Goal: Information Seeking & Learning: Check status

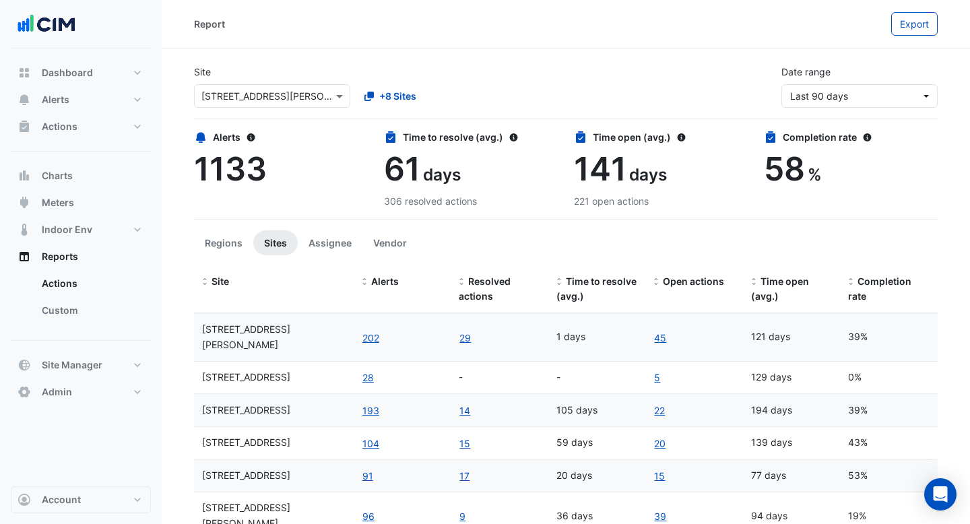
select select "***"
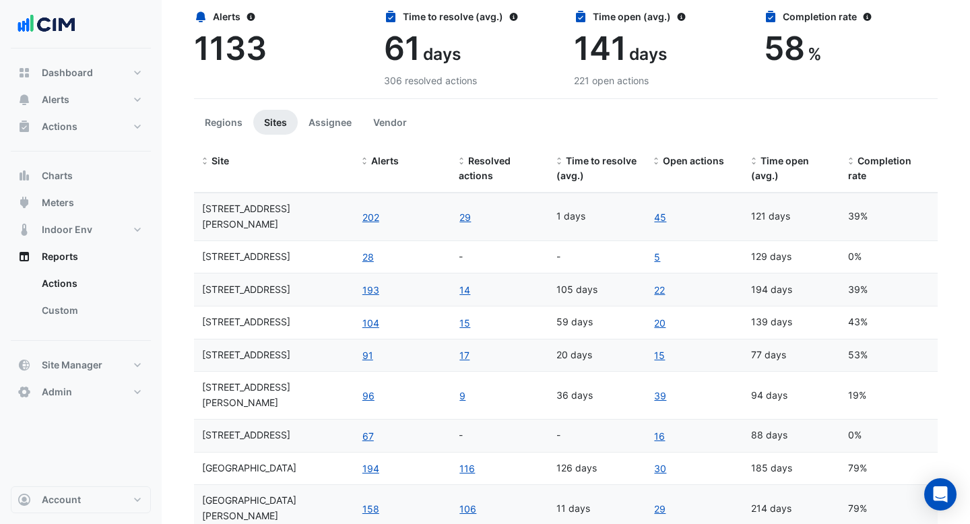
click at [182, 61] on section "Site × [STREET_ADDRESS][PERSON_NAME] +8 Sites Date range Last 90 days Alerts 11…" at bounding box center [566, 248] width 808 height 641
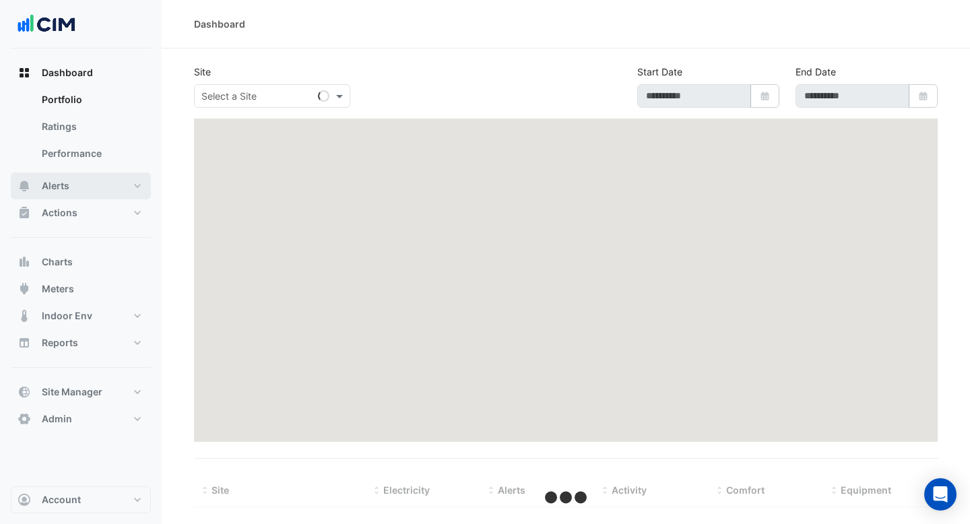
click at [102, 193] on button "Alerts" at bounding box center [81, 185] width 140 height 27
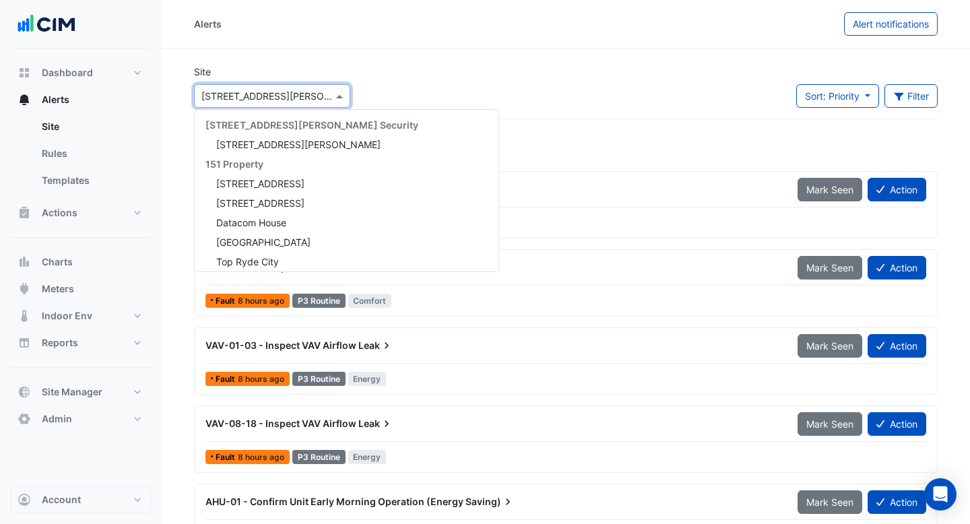
click at [251, 98] on input "text" at bounding box center [258, 97] width 115 height 14
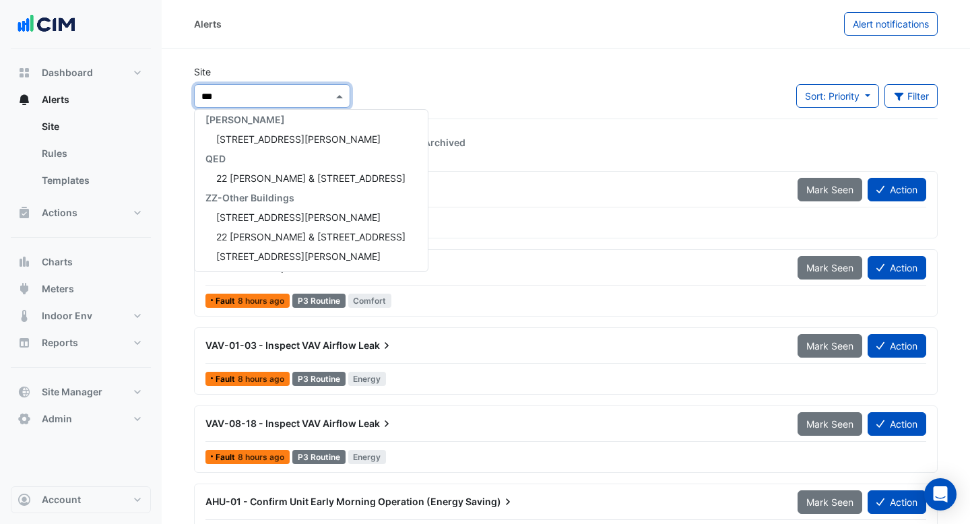
scroll to position [5, 0]
type input "****"
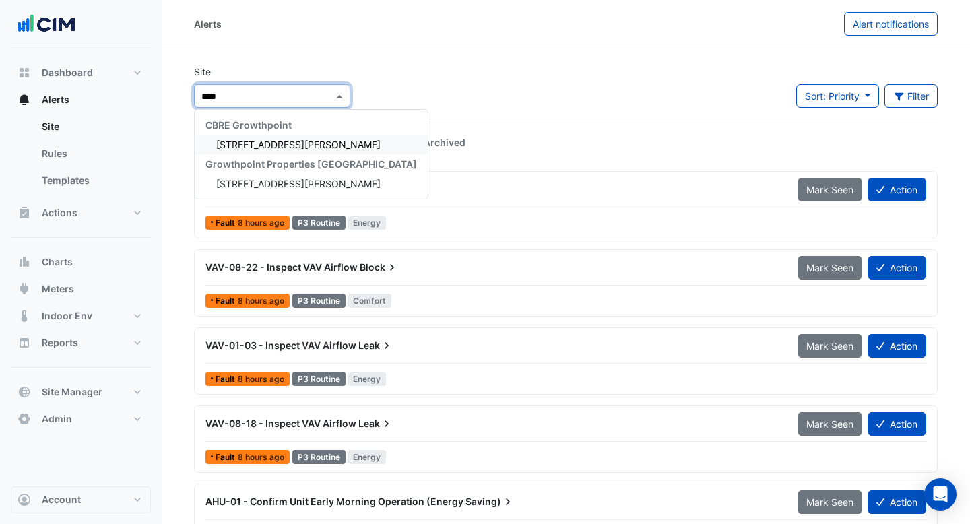
scroll to position [0, 0]
click at [261, 143] on span "[STREET_ADDRESS][PERSON_NAME]" at bounding box center [298, 144] width 164 height 11
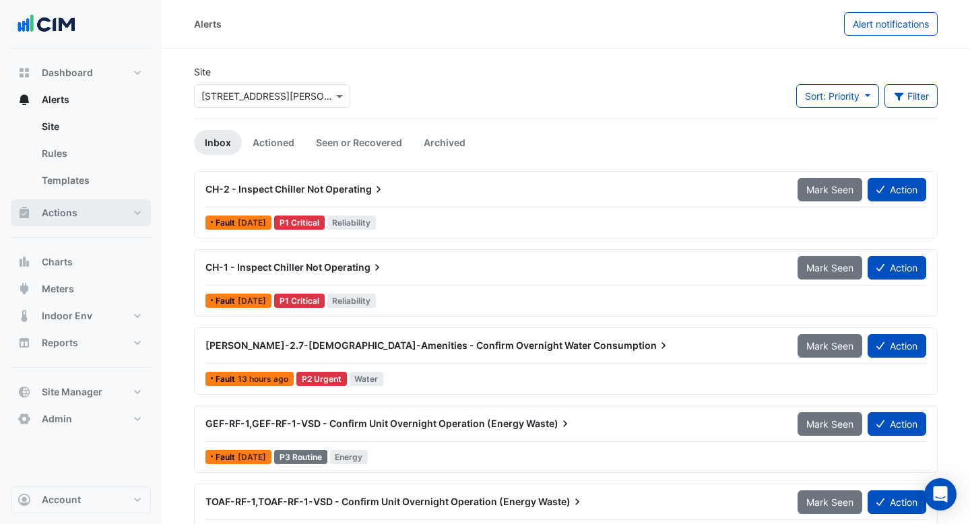
click at [90, 218] on button "Actions" at bounding box center [81, 212] width 140 height 27
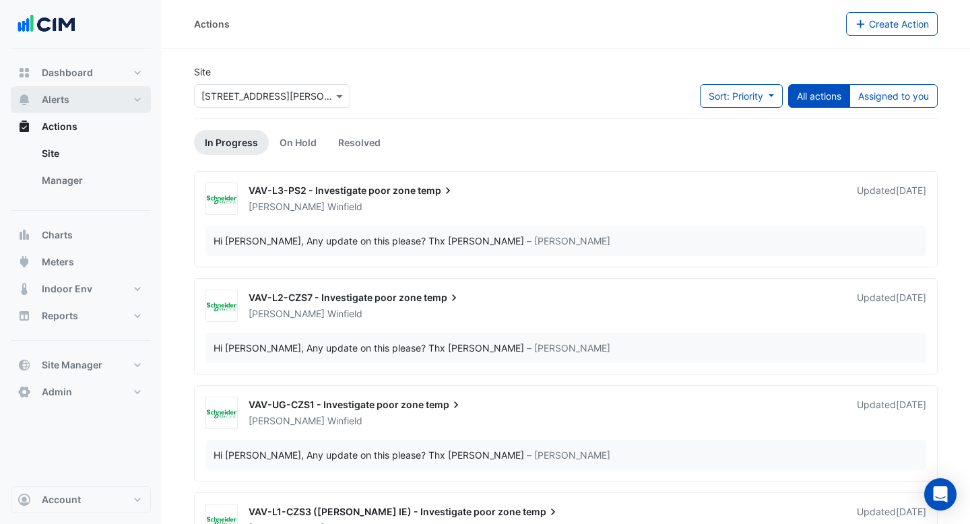
click at [85, 93] on button "Alerts" at bounding box center [81, 99] width 140 height 27
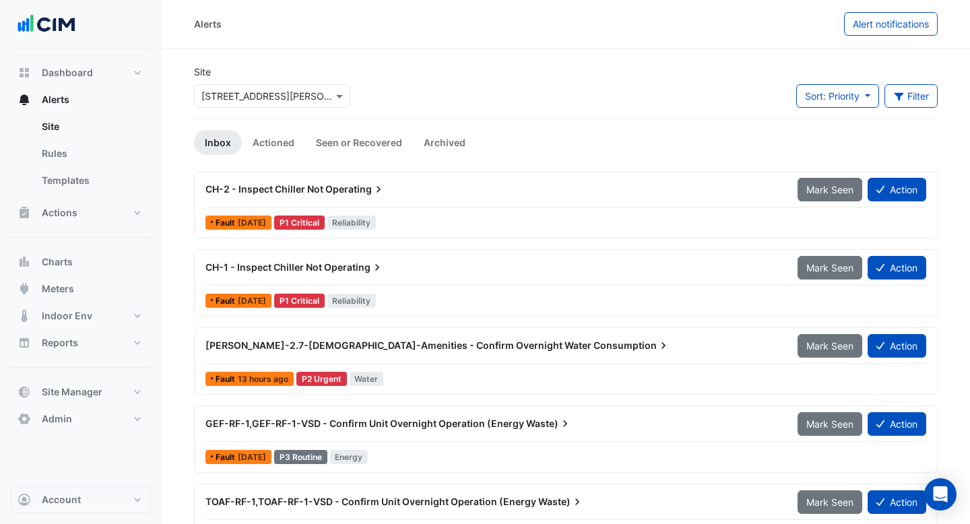
click at [251, 108] on div "Site × [STREET_ADDRESS][PERSON_NAME]" at bounding box center [272, 92] width 172 height 54
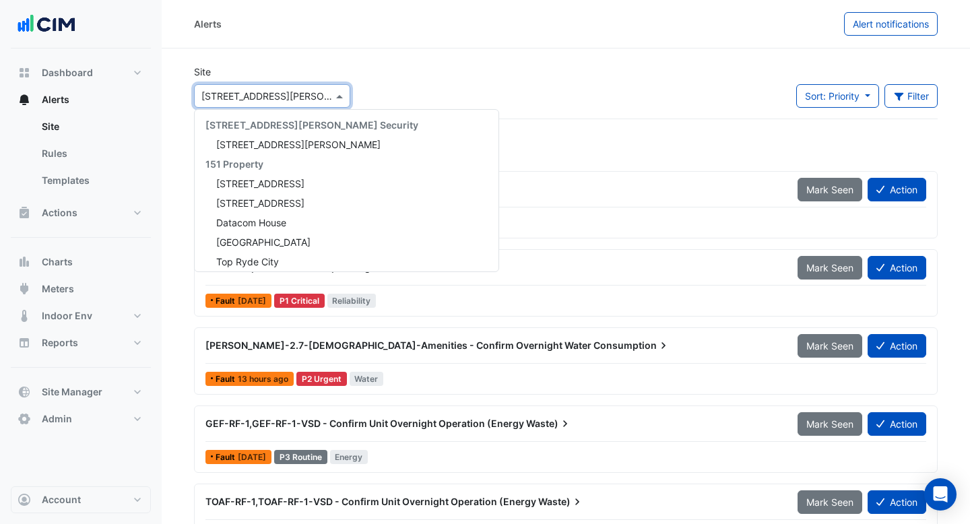
click at [251, 102] on div "× [STREET_ADDRESS][PERSON_NAME]" at bounding box center [266, 96] width 131 height 14
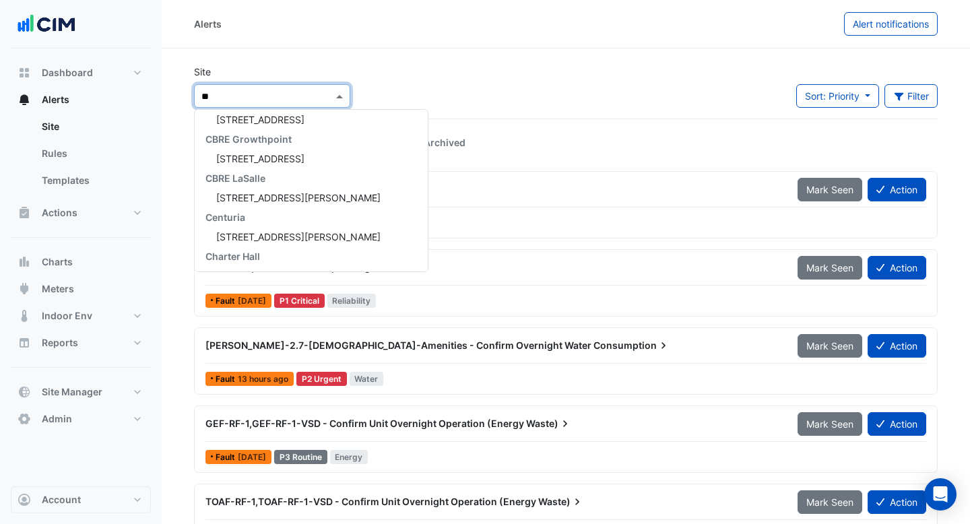
type input "***"
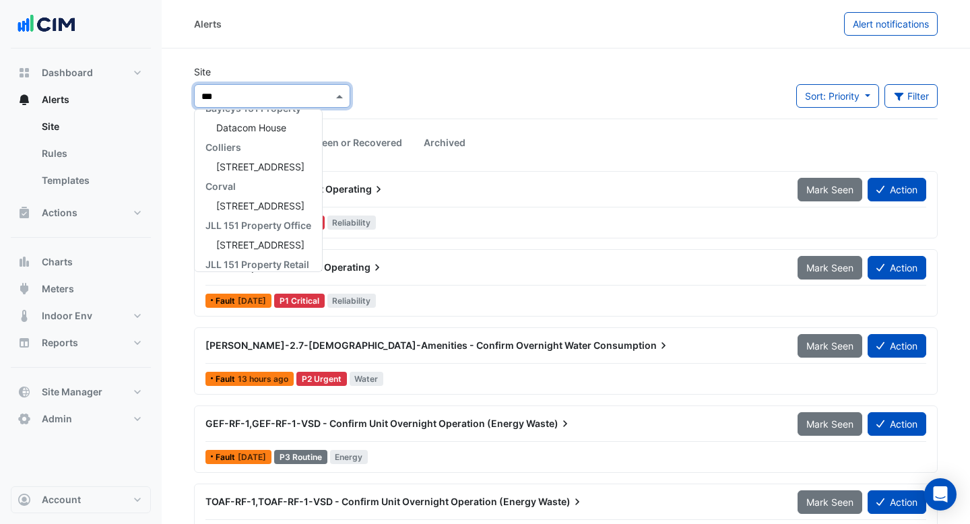
scroll to position [127, 0]
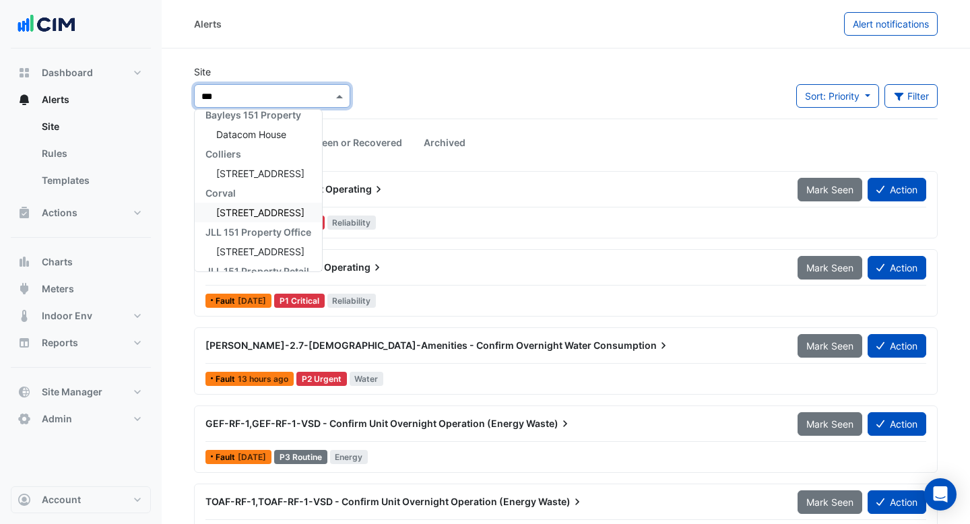
click at [249, 232] on span "JLL 151 Property Office" at bounding box center [258, 231] width 106 height 11
click at [261, 248] on span "[STREET_ADDRESS]" at bounding box center [260, 251] width 88 height 11
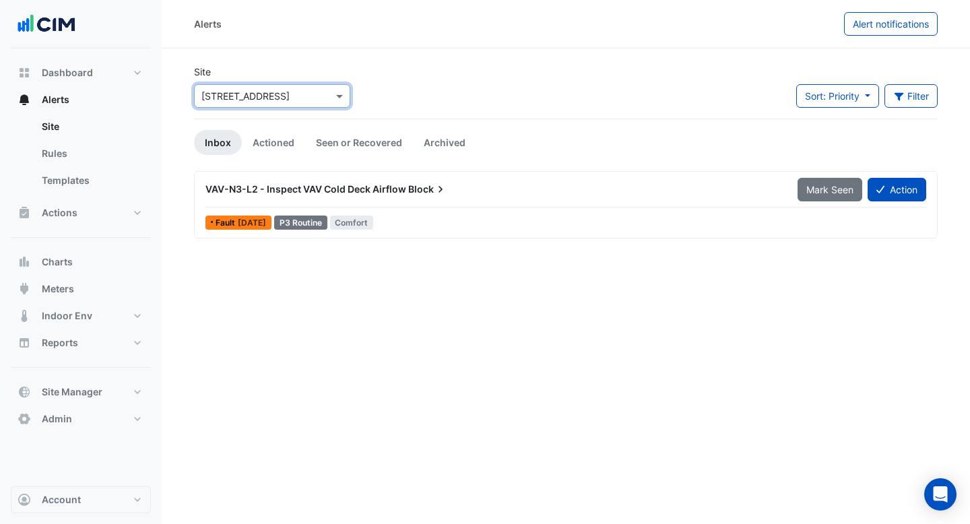
click at [307, 93] on input "text" at bounding box center [258, 97] width 115 height 14
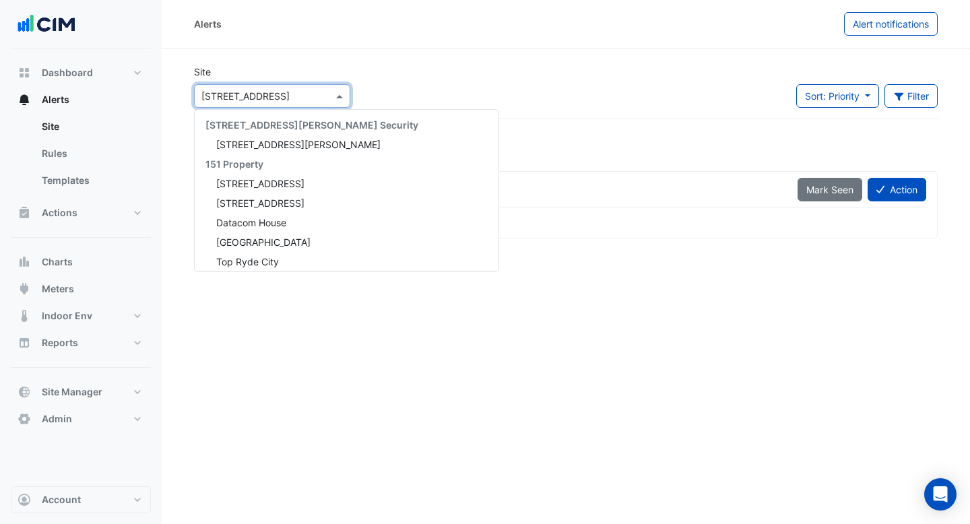
scroll to position [11669, 0]
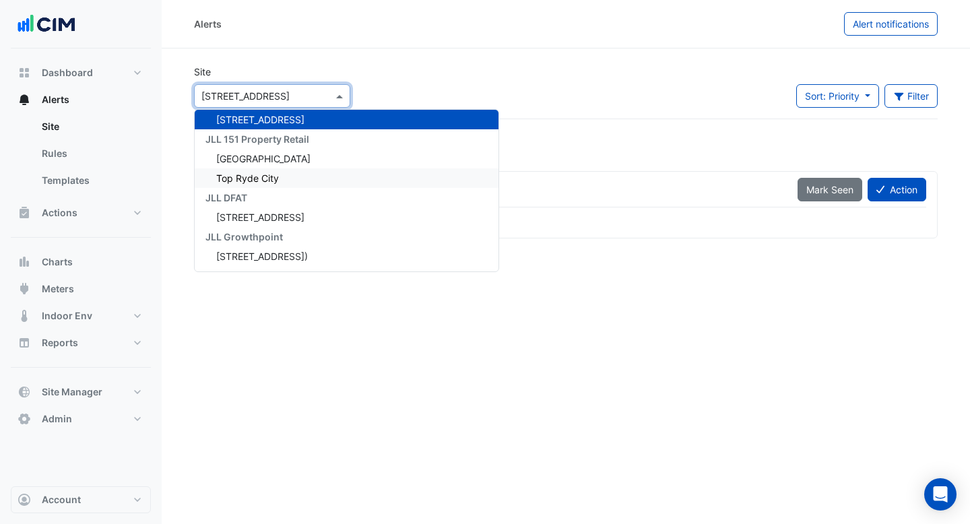
click at [295, 170] on div "Top Ryde City" at bounding box center [347, 178] width 304 height 20
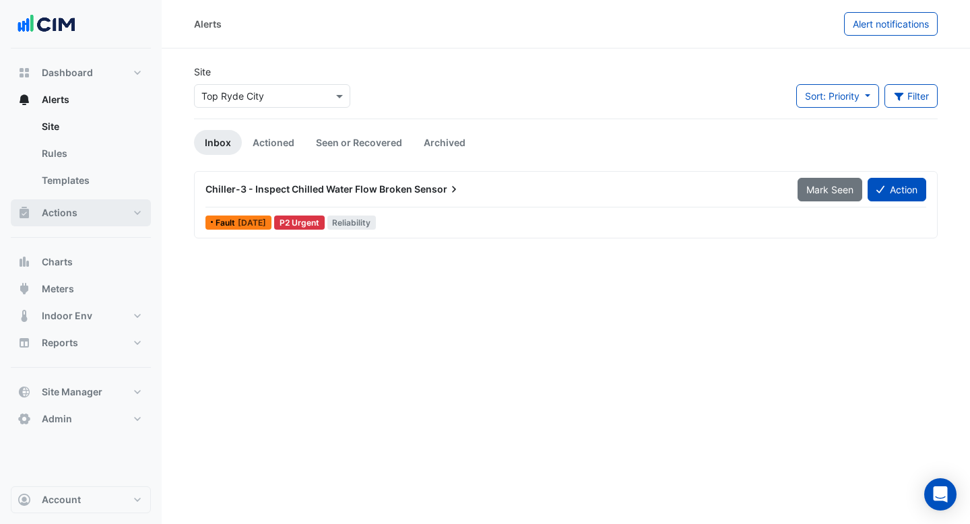
click at [88, 209] on button "Actions" at bounding box center [81, 212] width 140 height 27
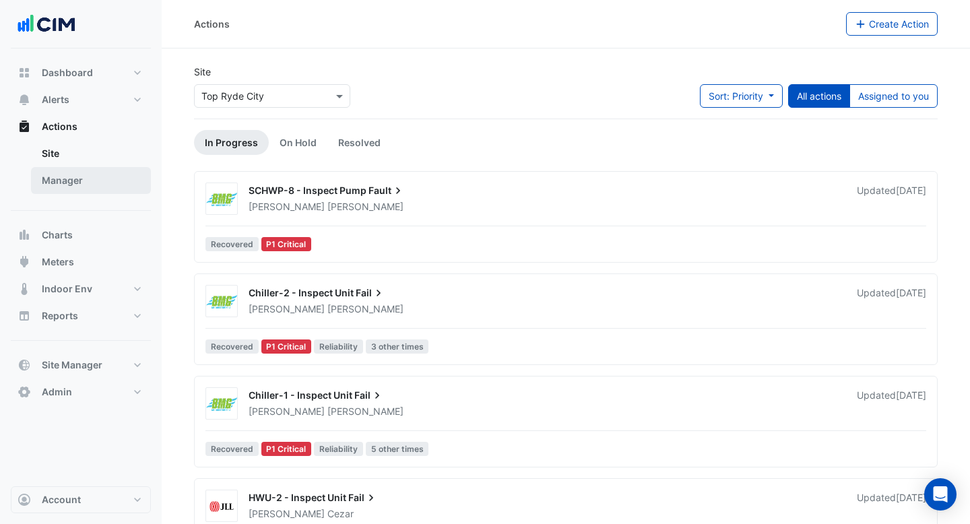
click at [87, 170] on link "Manager" at bounding box center [91, 180] width 120 height 27
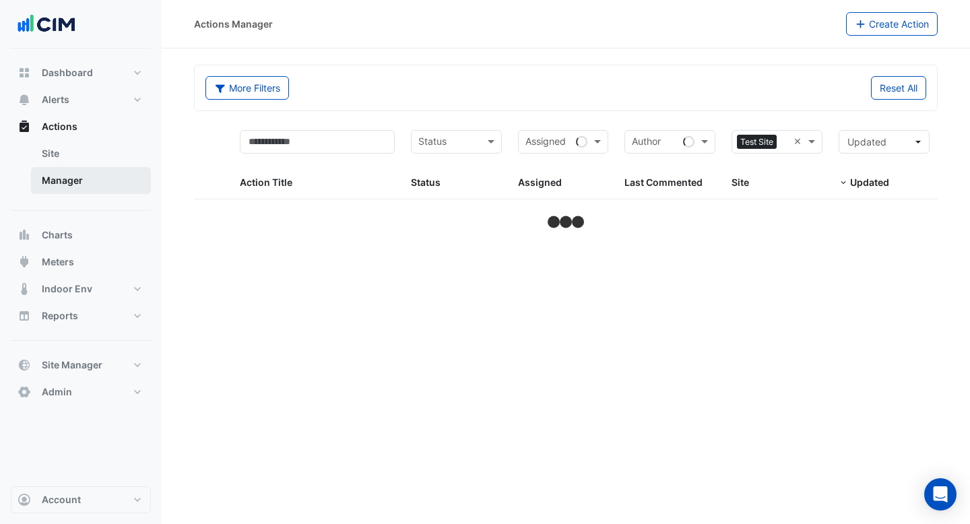
select select "***"
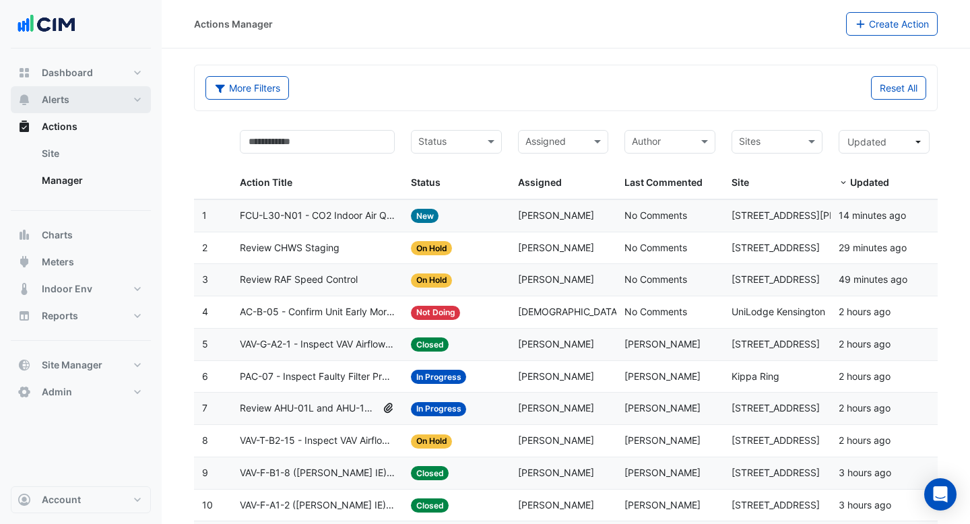
click at [69, 93] on span "Alerts" at bounding box center [56, 99] width 28 height 13
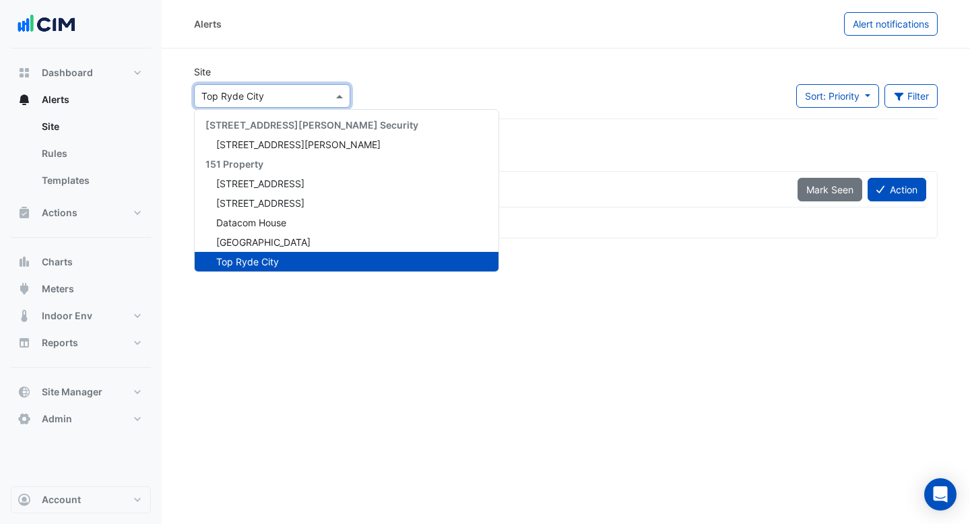
click at [284, 99] on input "text" at bounding box center [258, 97] width 115 height 14
click at [278, 199] on span "[STREET_ADDRESS]" at bounding box center [260, 202] width 88 height 11
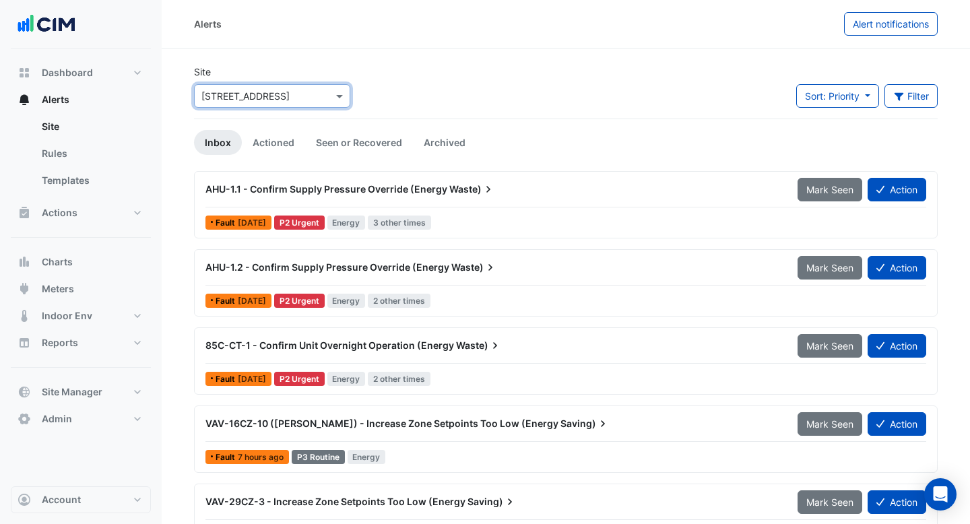
click at [281, 98] on input "text" at bounding box center [258, 97] width 115 height 14
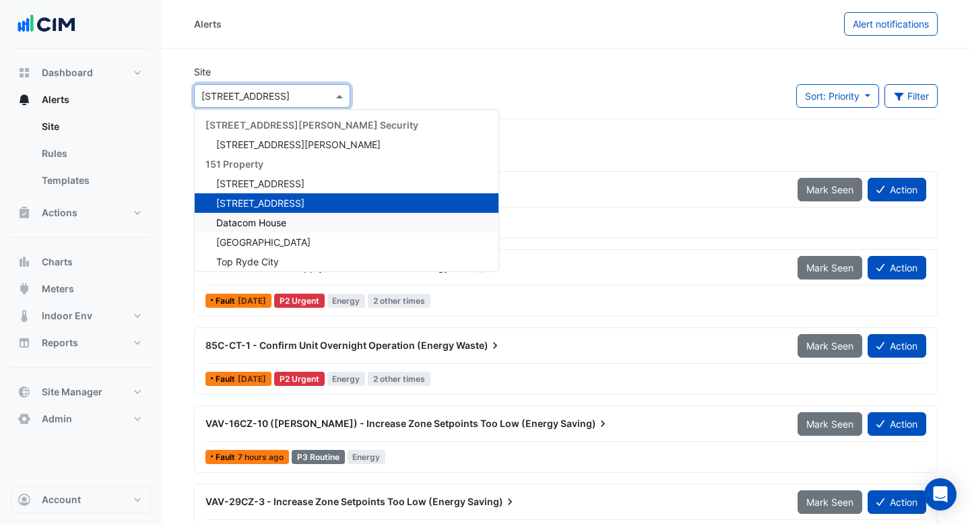
click at [267, 224] on span "Datacom House" at bounding box center [251, 222] width 70 height 11
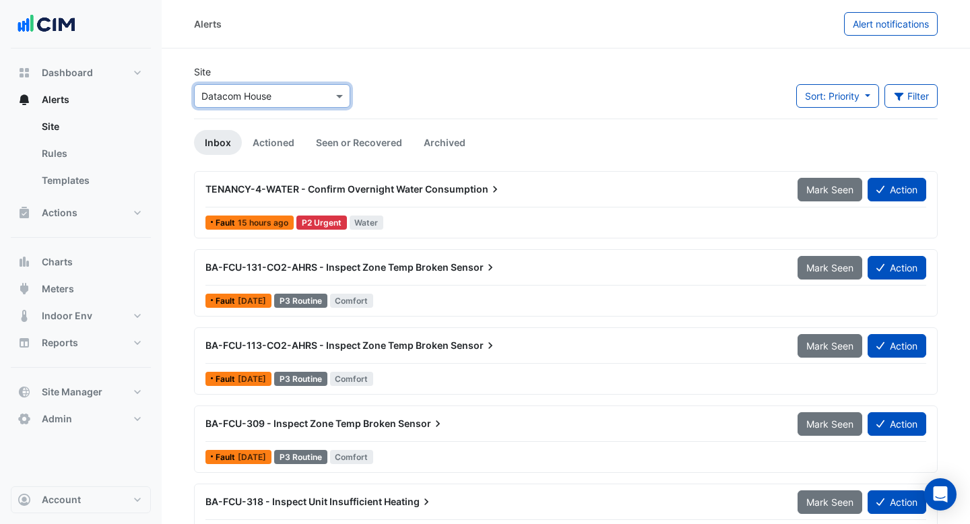
click at [311, 95] on input "text" at bounding box center [258, 97] width 115 height 14
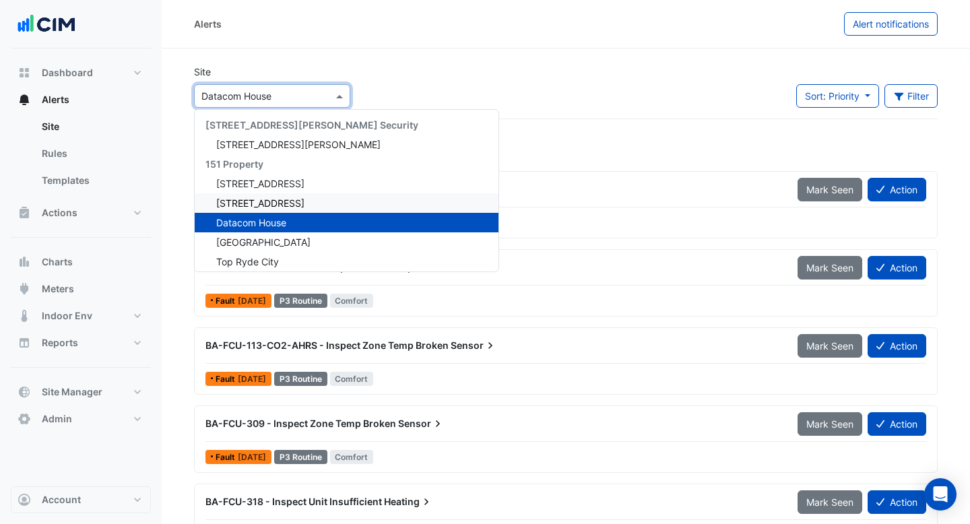
click at [273, 198] on span "[STREET_ADDRESS]" at bounding box center [260, 202] width 88 height 11
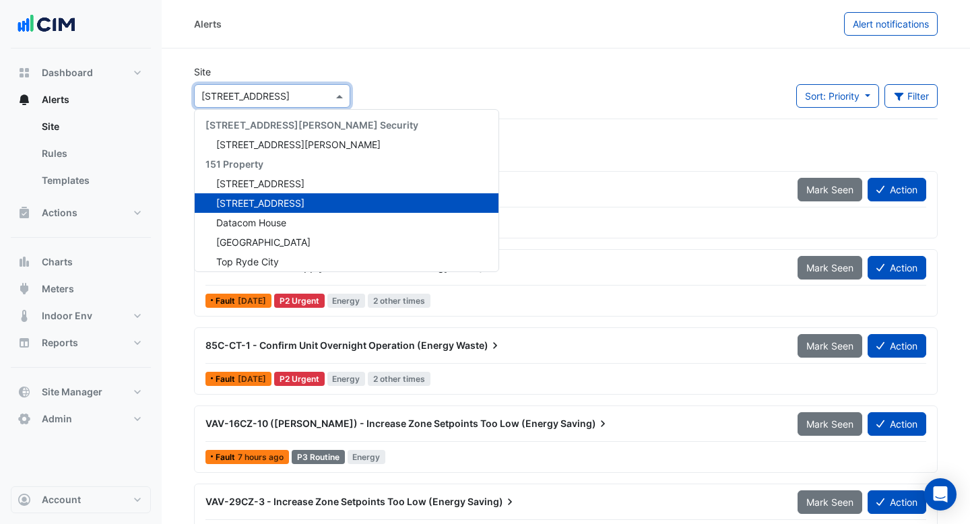
click at [267, 98] on input "text" at bounding box center [258, 97] width 115 height 14
click at [260, 179] on span "[STREET_ADDRESS]" at bounding box center [260, 183] width 88 height 11
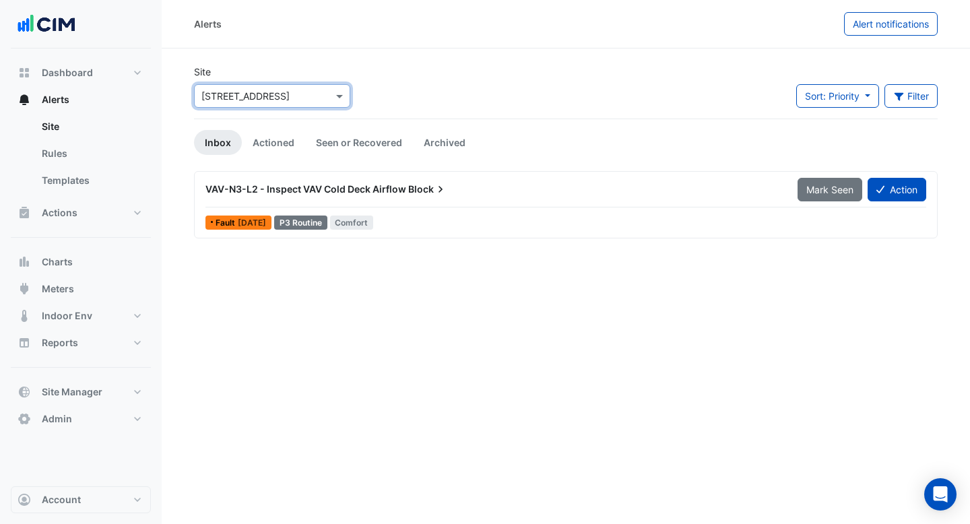
click at [286, 100] on input "text" at bounding box center [258, 97] width 115 height 14
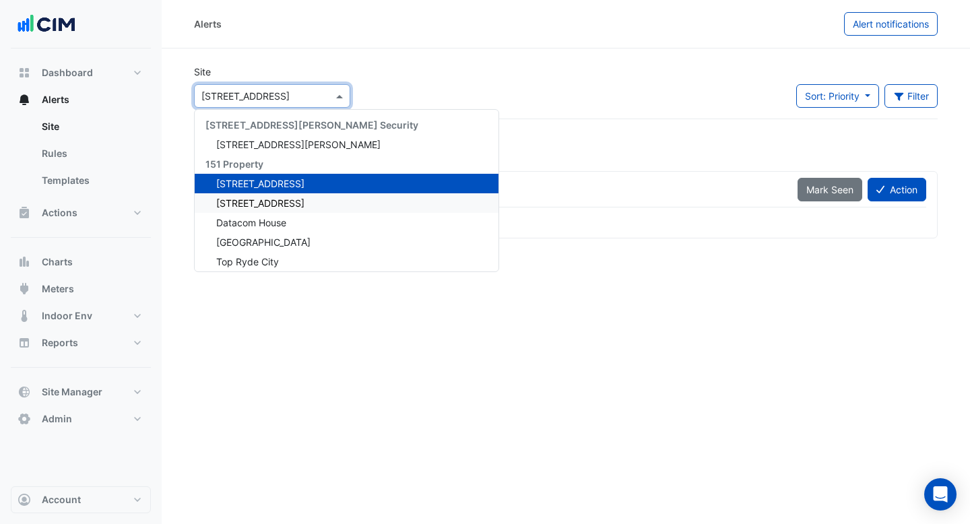
click at [274, 205] on span "[STREET_ADDRESS]" at bounding box center [260, 202] width 88 height 11
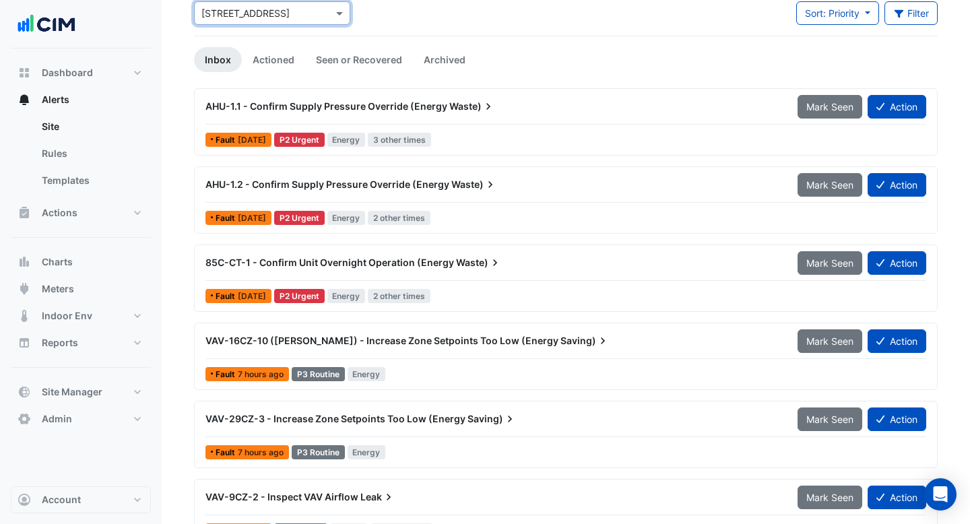
scroll to position [26, 0]
